Goal: Navigation & Orientation: Find specific page/section

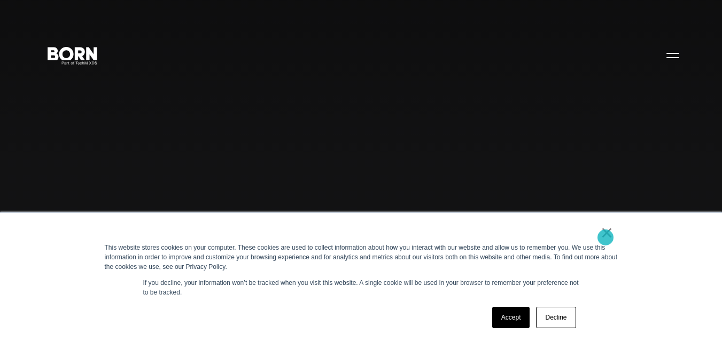
click at [605, 238] on link "×" at bounding box center [607, 233] width 13 height 10
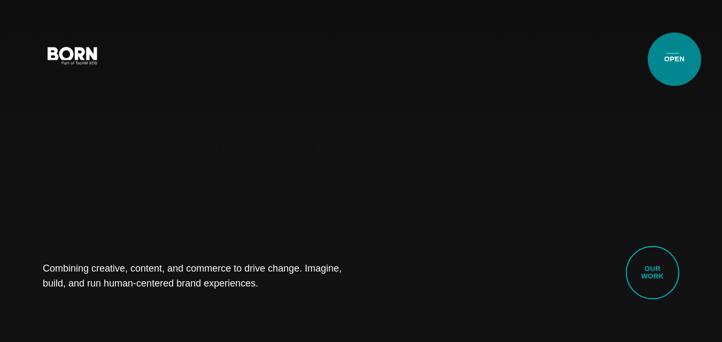
click at [674, 59] on button "Primary Menu" at bounding box center [673, 55] width 26 height 22
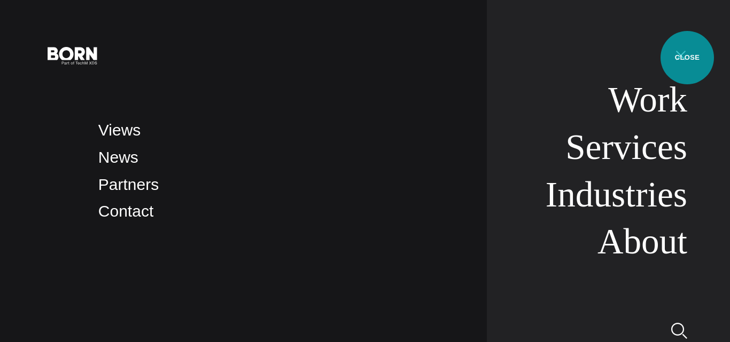
click at [687, 58] on button "Primary Menu" at bounding box center [681, 55] width 26 height 22
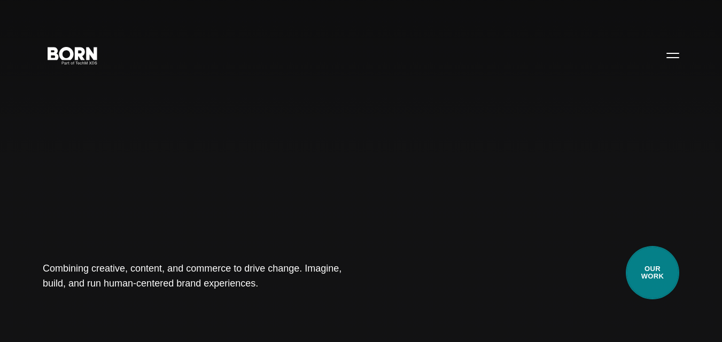
click at [669, 285] on link "Our Work" at bounding box center [652, 272] width 53 height 53
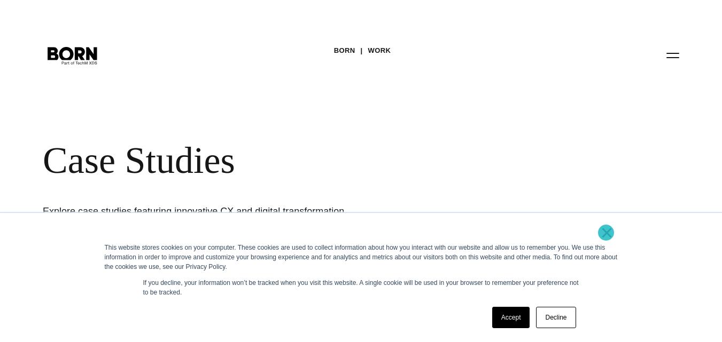
click at [606, 233] on link "×" at bounding box center [607, 233] width 13 height 10
